Goal: Transaction & Acquisition: Purchase product/service

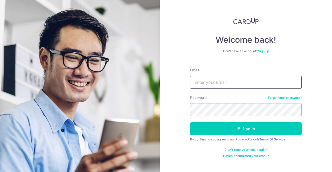
click at [227, 83] on input "Email" at bounding box center [245, 82] width 111 height 13
click at [245, 81] on input "Email" at bounding box center [245, 82] width 111 height 13
type input "kinloongfoo@gmail.com"
click at [190, 123] on button "Log in" at bounding box center [245, 129] width 111 height 13
type input "[EMAIL_ADDRESS][DOMAIN_NAME]"
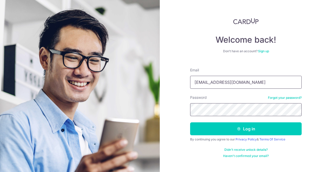
click at [190, 123] on button "Log in" at bounding box center [245, 129] width 111 height 13
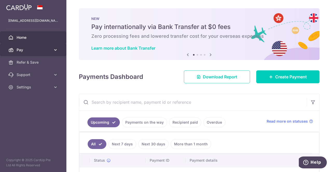
click at [39, 51] on span "Pay" at bounding box center [34, 49] width 34 height 5
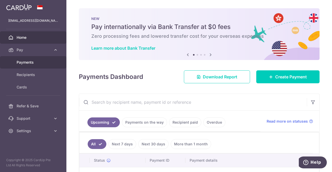
click at [41, 60] on span "Payments" at bounding box center [34, 62] width 34 height 5
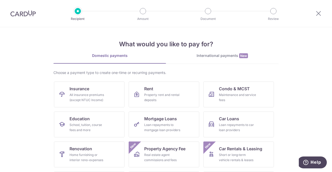
click at [215, 58] on div "International payments New" at bounding box center [222, 55] width 112 height 5
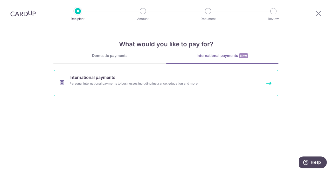
click at [139, 81] on div "Personal international payments to businesses including insurance, education an…" at bounding box center [158, 83] width 179 height 5
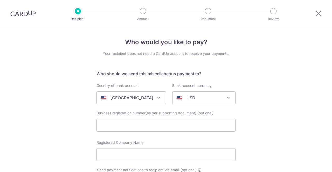
select select
click at [137, 95] on div "[GEOGRAPHIC_DATA]" at bounding box center [127, 98] width 52 height 6
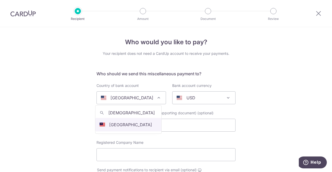
type input "[DEMOGRAPHIC_DATA]"
select select "159"
select select "[GEOGRAPHIC_DATA]"
select select
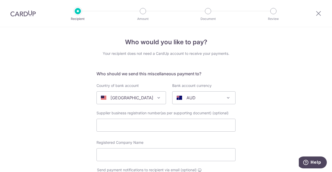
click at [212, 93] on span "AUD" at bounding box center [203, 98] width 63 height 12
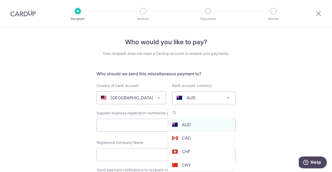
type input "m"
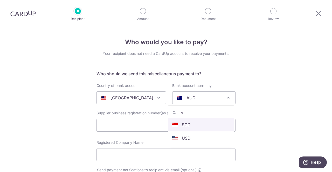
type input "s"
select select "1"
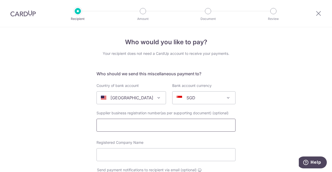
click at [198, 126] on input "text" at bounding box center [165, 125] width 139 height 13
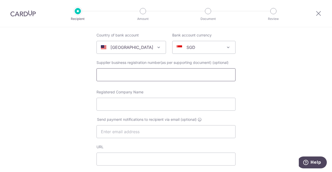
scroll to position [52, 0]
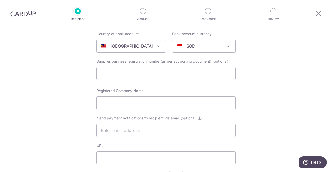
click at [226, 61] on span "(optional)" at bounding box center [220, 61] width 16 height 5
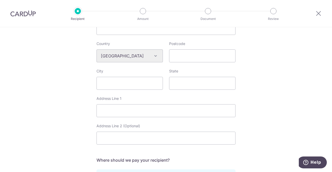
scroll to position [285, 0]
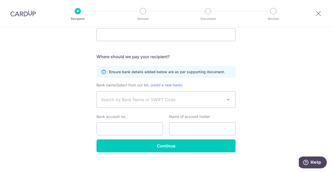
click at [180, 102] on span "Search by Bank Name or SWIFT Code" at bounding box center [162, 100] width 122 height 6
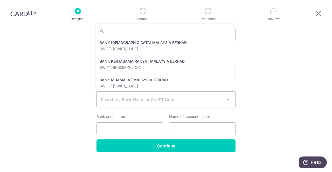
scroll to position [363, 0]
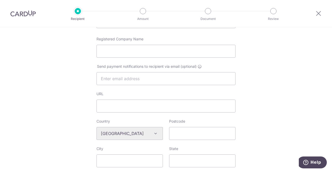
scroll to position [0, 0]
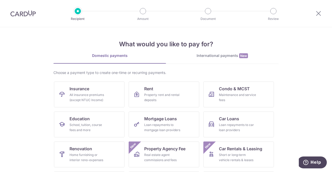
click at [232, 56] on div "International payments New" at bounding box center [222, 55] width 112 height 5
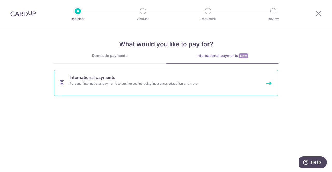
click at [185, 86] on div "Personal international payments to businesses including insurance, education an…" at bounding box center [158, 83] width 179 height 5
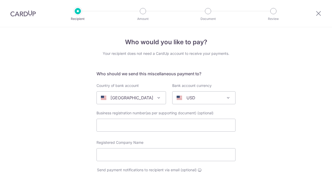
select select
click at [155, 99] on span at bounding box center [158, 98] width 6 height 6
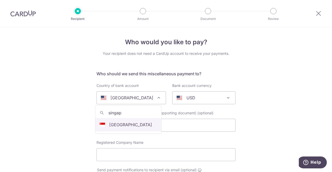
type input "singap"
select select "199"
select select "[GEOGRAPHIC_DATA]"
select select
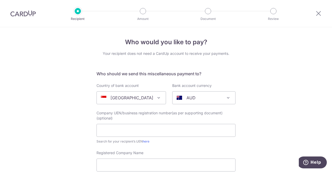
click at [186, 101] on span "AUD" at bounding box center [203, 98] width 63 height 12
drag, startPoint x: 197, startPoint y: 118, endPoint x: 124, endPoint y: 111, distance: 72.8
type input "s"
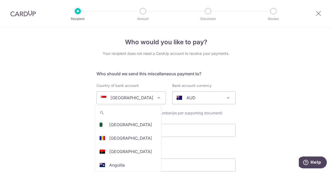
click at [134, 102] on span "[GEOGRAPHIC_DATA]" at bounding box center [131, 98] width 69 height 12
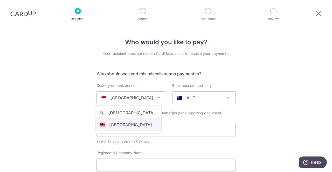
type input "[DEMOGRAPHIC_DATA]"
select select "159"
select select "[GEOGRAPHIC_DATA]"
select select
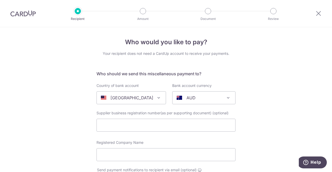
click at [186, 98] on p "AUD" at bounding box center [190, 98] width 9 height 6
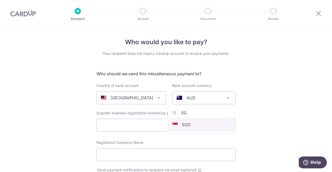
type input "SG"
select select "1"
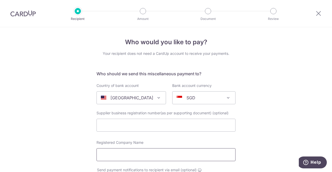
click at [121, 152] on input "Registered Company Name" at bounding box center [165, 154] width 139 height 13
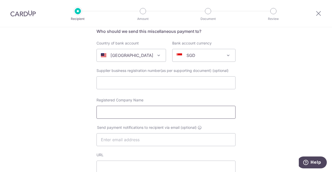
scroll to position [78, 0]
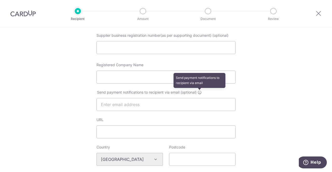
click at [200, 94] on icon at bounding box center [199, 92] width 4 height 4
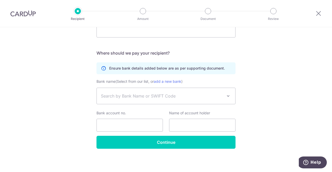
scroll to position [289, 0]
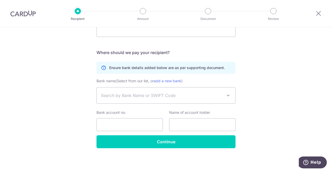
click at [195, 92] on span "Search by Bank Name or SWIFT Code" at bounding box center [162, 95] width 122 height 6
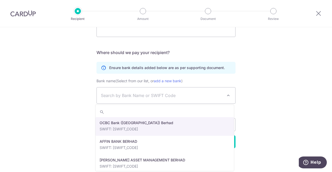
click at [195, 92] on span "Search by Bank Name or SWIFT Code" at bounding box center [162, 95] width 122 height 6
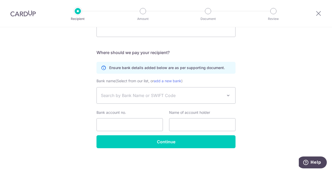
click at [148, 15] on div "Recipient Amount Document Review" at bounding box center [175, 13] width 222 height 27
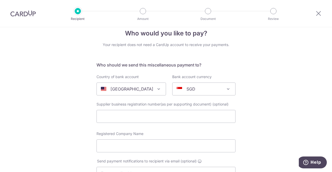
scroll to position [0, 0]
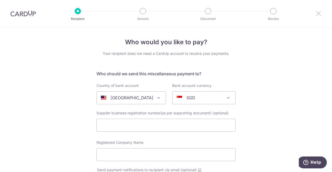
click at [317, 10] on icon at bounding box center [318, 13] width 6 height 6
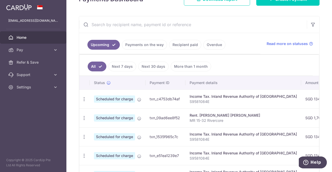
click at [187, 66] on link "More than 1 month" at bounding box center [190, 67] width 40 height 10
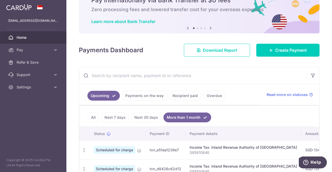
scroll to position [78, 0]
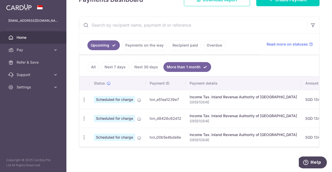
click at [102, 63] on link "Next 7 days" at bounding box center [115, 67] width 28 height 10
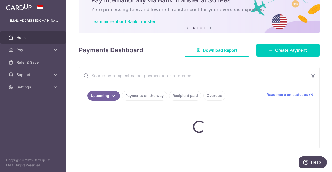
scroll to position [59, 0]
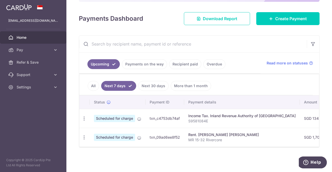
click at [101, 86] on link "Next 7 days" at bounding box center [118, 86] width 35 height 10
click at [99, 86] on li "Next 7 days" at bounding box center [117, 86] width 37 height 10
click at [95, 84] on link "All" at bounding box center [93, 86] width 11 height 10
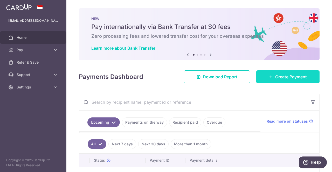
scroll to position [0, 0]
